Goal: Check status: Check status

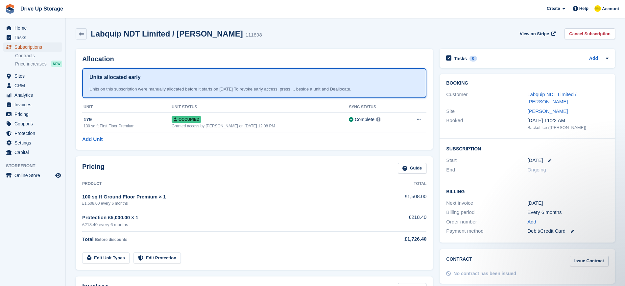
click at [30, 46] on span "Subscriptions" at bounding box center [33, 46] width 39 height 9
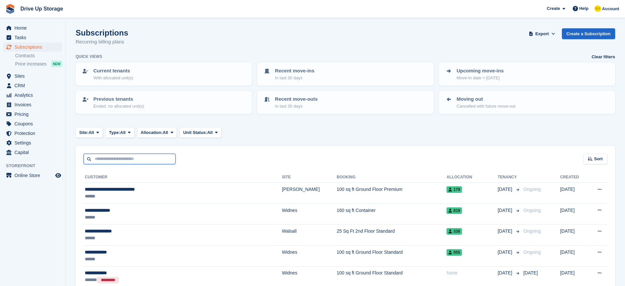
click at [105, 159] on input "text" at bounding box center [130, 159] width 92 height 11
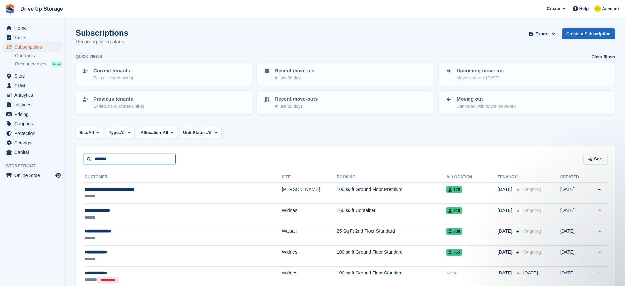
type input "*******"
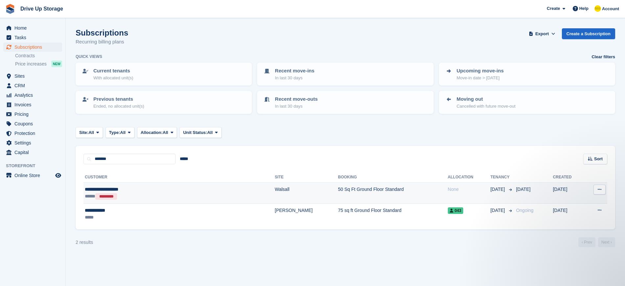
click at [134, 190] on div "**********" at bounding box center [141, 189] width 113 height 7
